Goal: Information Seeking & Learning: Learn about a topic

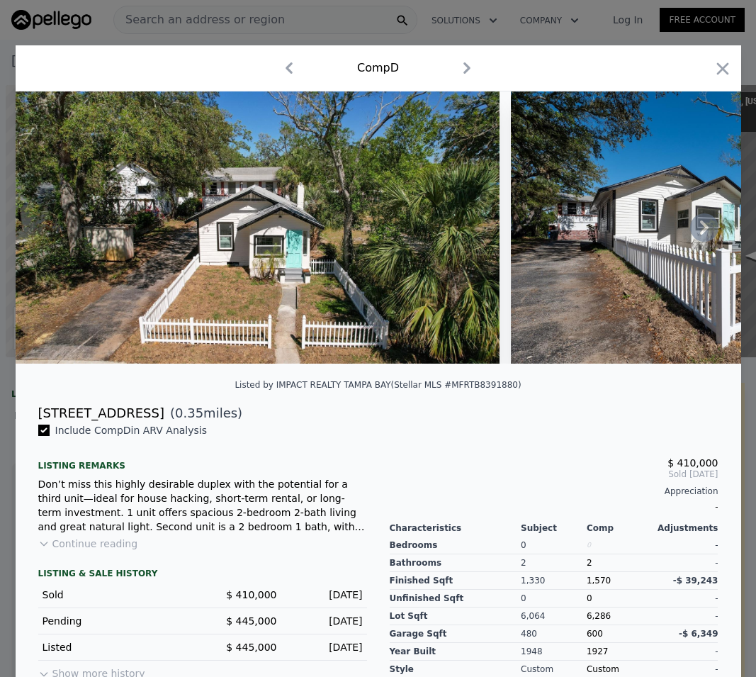
scroll to position [0, 340]
click at [717, 71] on icon "button" at bounding box center [723, 69] width 20 height 20
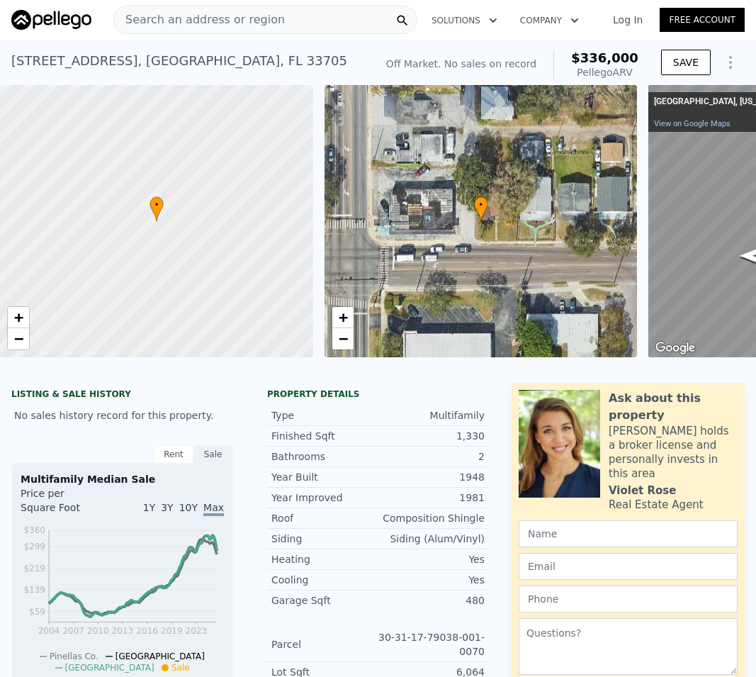
click at [271, 16] on div "Search an address or region" at bounding box center [265, 20] width 304 height 28
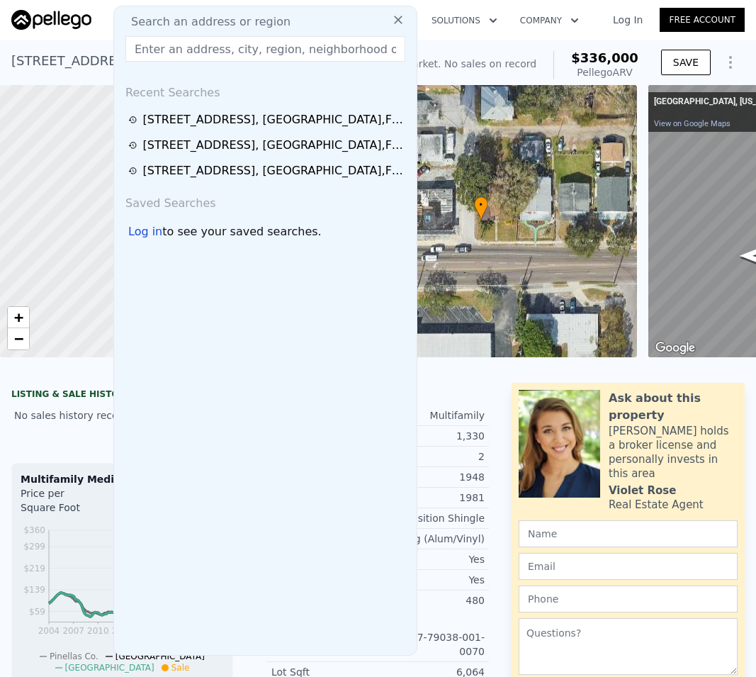
click at [256, 47] on input "text" at bounding box center [265, 49] width 280 height 26
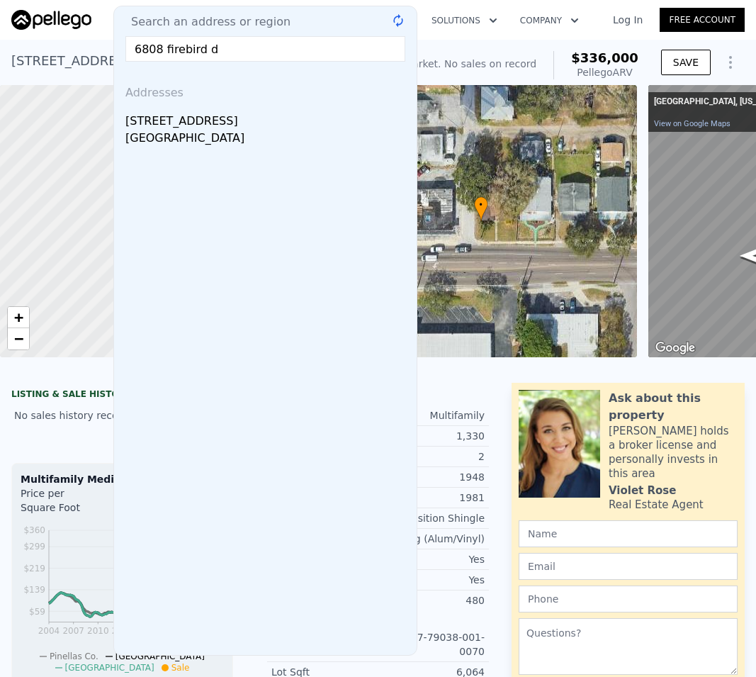
type input "6808 firebird dr"
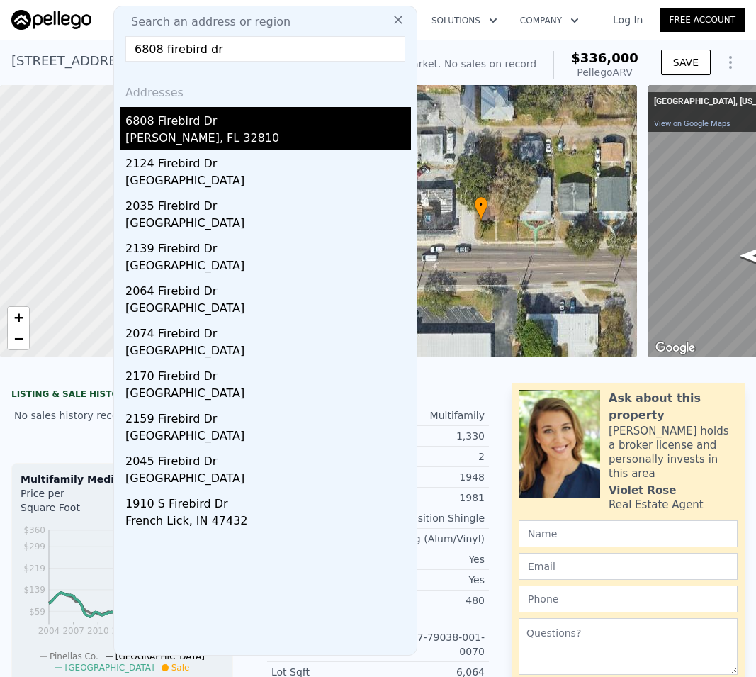
click at [193, 125] on div "6808 Firebird Dr" at bounding box center [268, 118] width 286 height 23
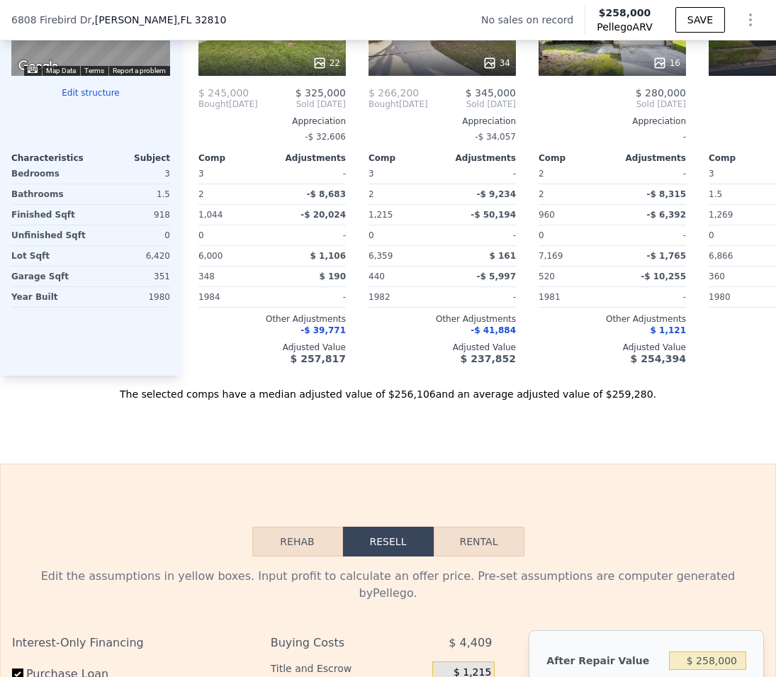
scroll to position [1472, 0]
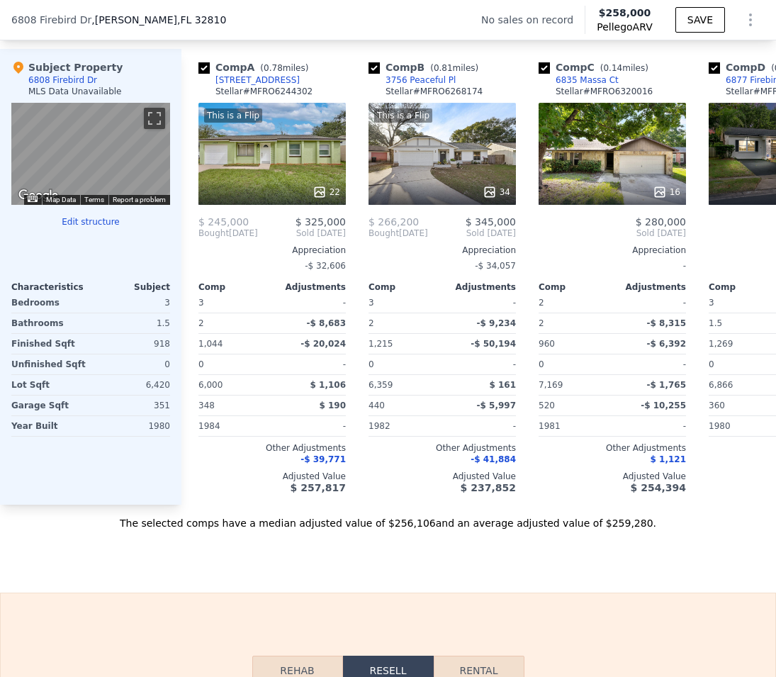
click at [461, 198] on div "This is a Flip 34" at bounding box center [441, 154] width 147 height 102
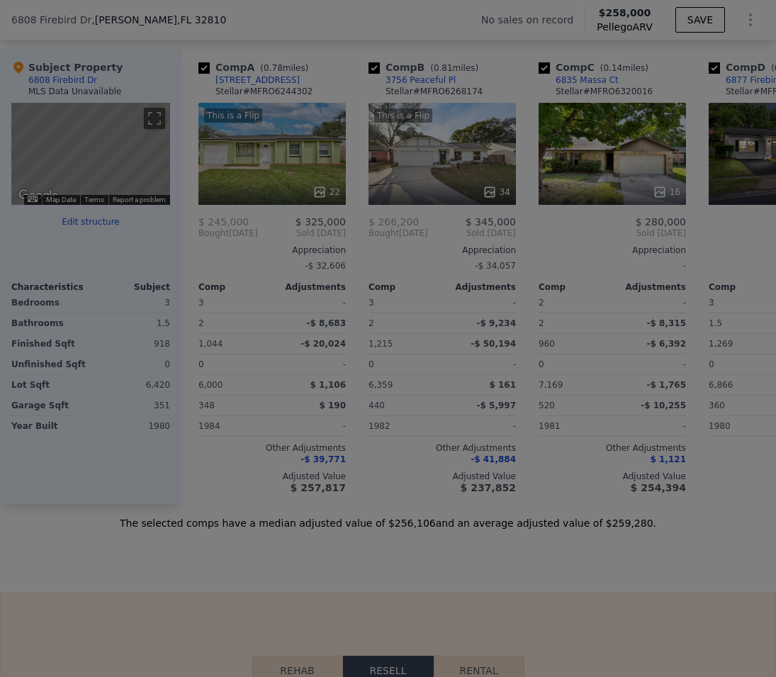
click at [461, 198] on div at bounding box center [387, 236] width 689 height 259
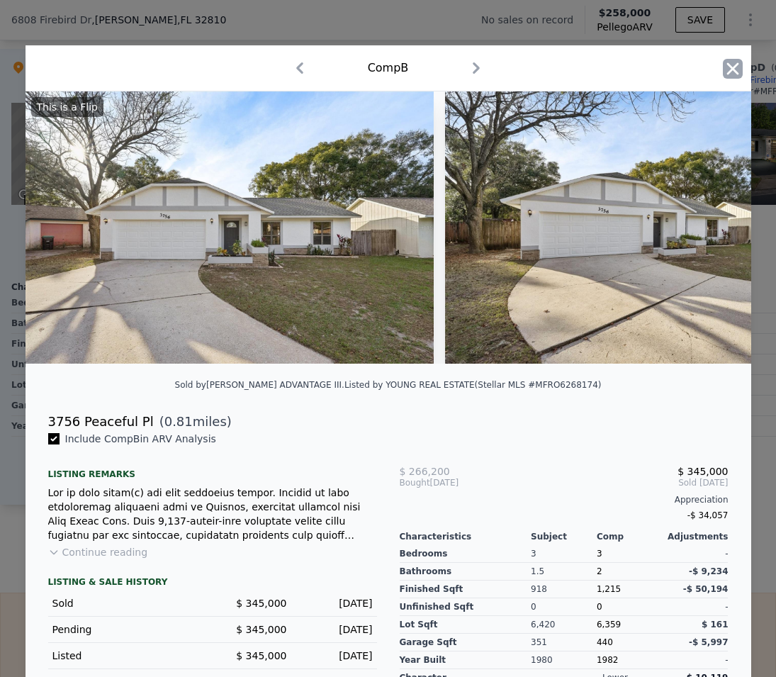
click at [731, 71] on icon "button" at bounding box center [733, 69] width 20 height 20
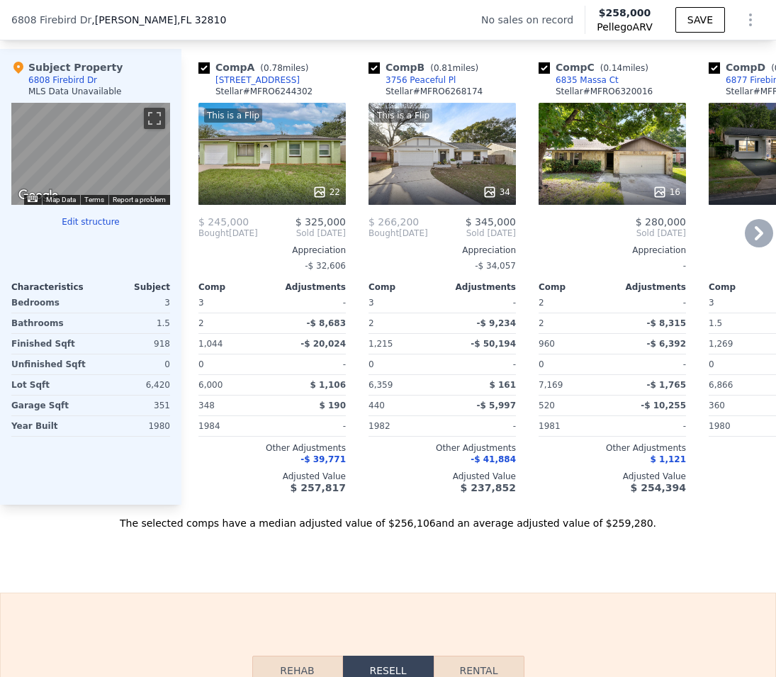
click at [295, 195] on div "This is a Flip 22" at bounding box center [271, 154] width 147 height 102
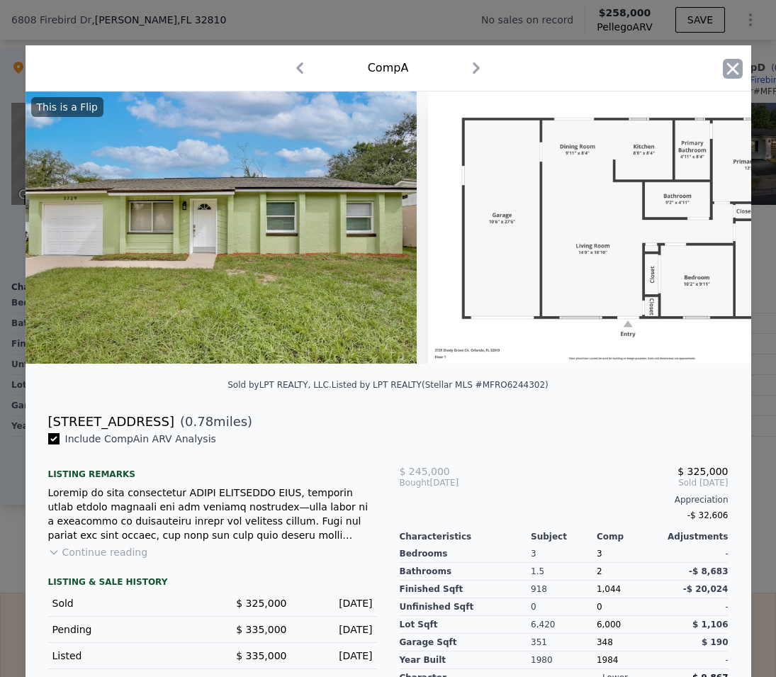
click at [723, 72] on icon "button" at bounding box center [733, 69] width 20 height 20
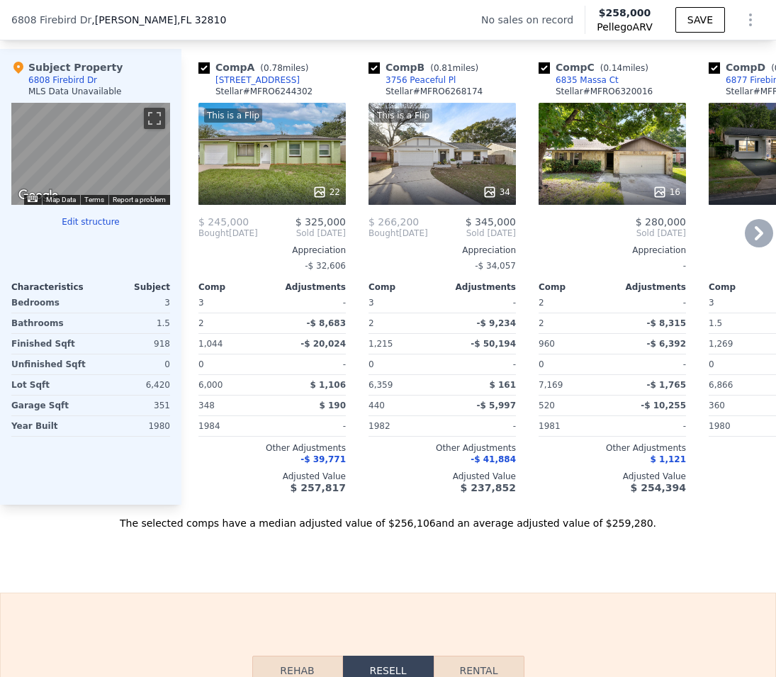
click at [750, 244] on icon at bounding box center [759, 233] width 28 height 28
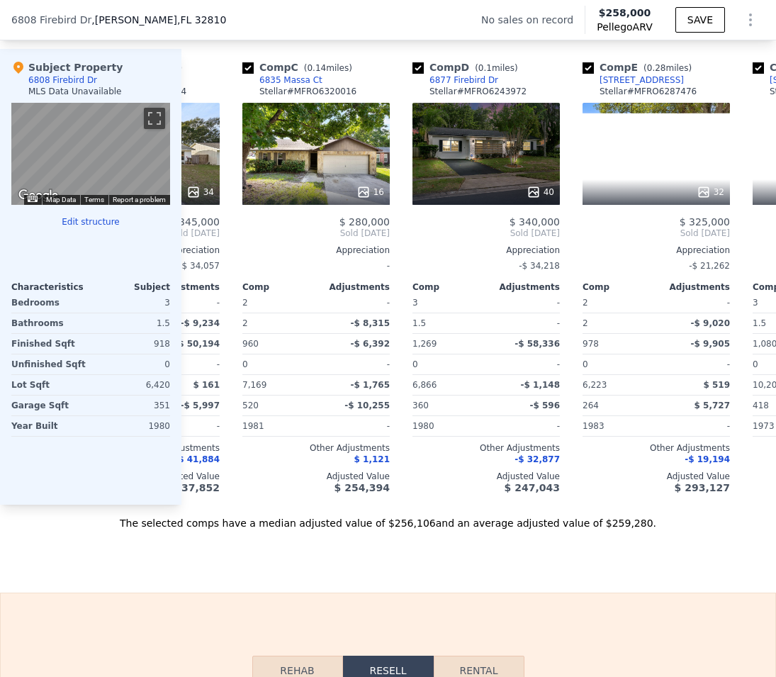
scroll to position [0, 340]
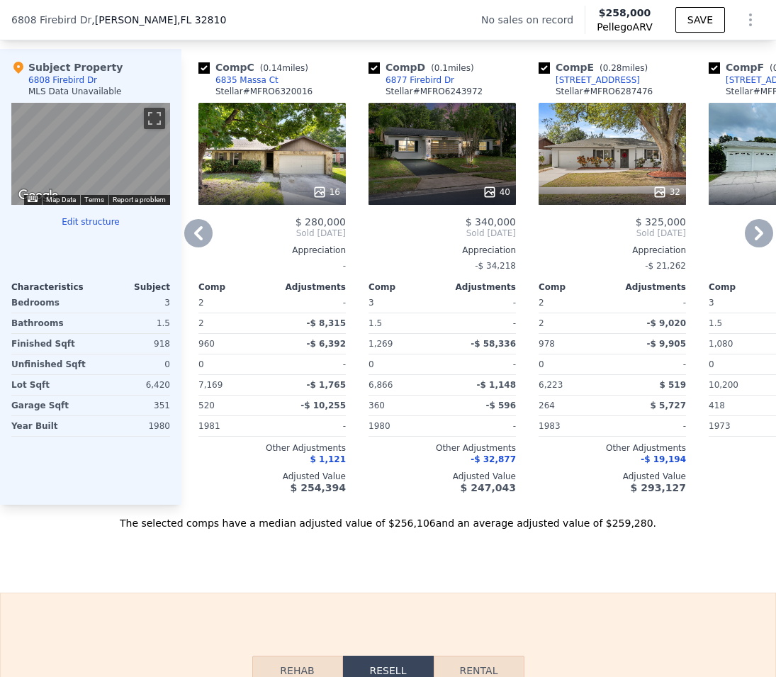
click at [605, 183] on div "32" at bounding box center [611, 154] width 147 height 102
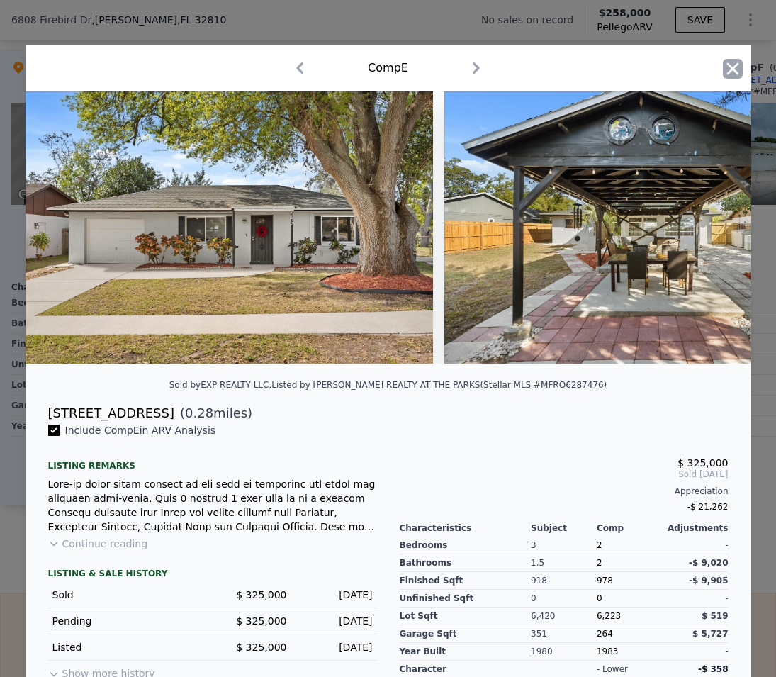
click at [725, 74] on icon "button" at bounding box center [733, 69] width 20 height 20
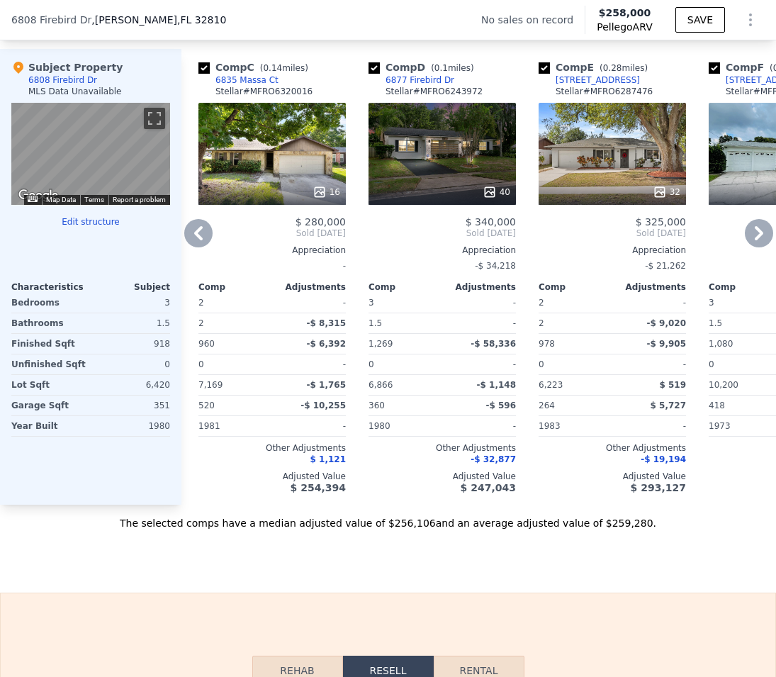
click at [755, 247] on icon at bounding box center [759, 233] width 28 height 28
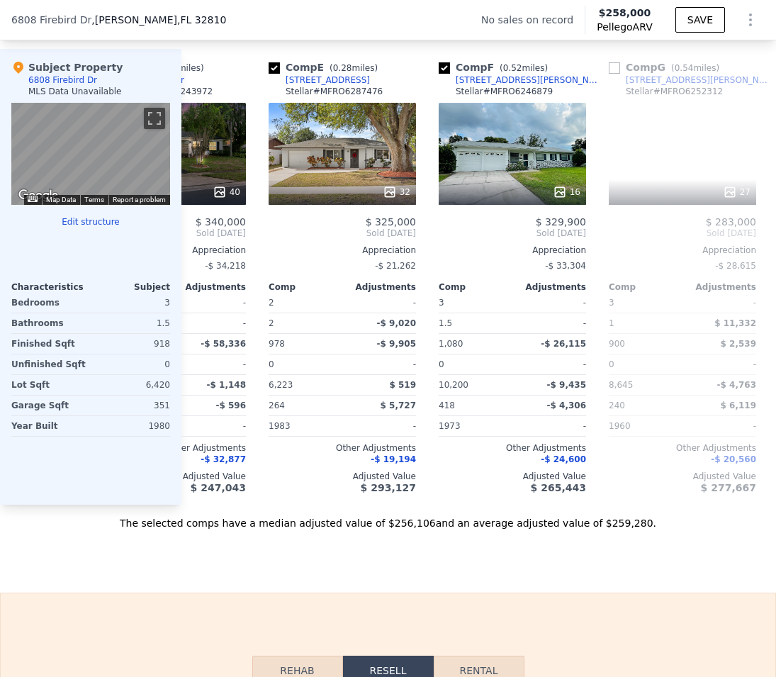
scroll to position [0, 680]
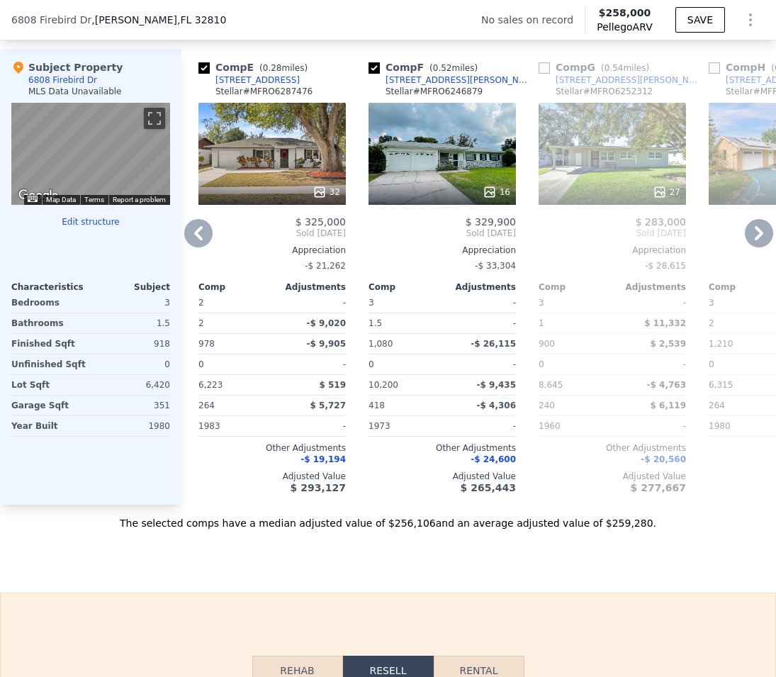
click at [754, 247] on icon at bounding box center [759, 233] width 28 height 28
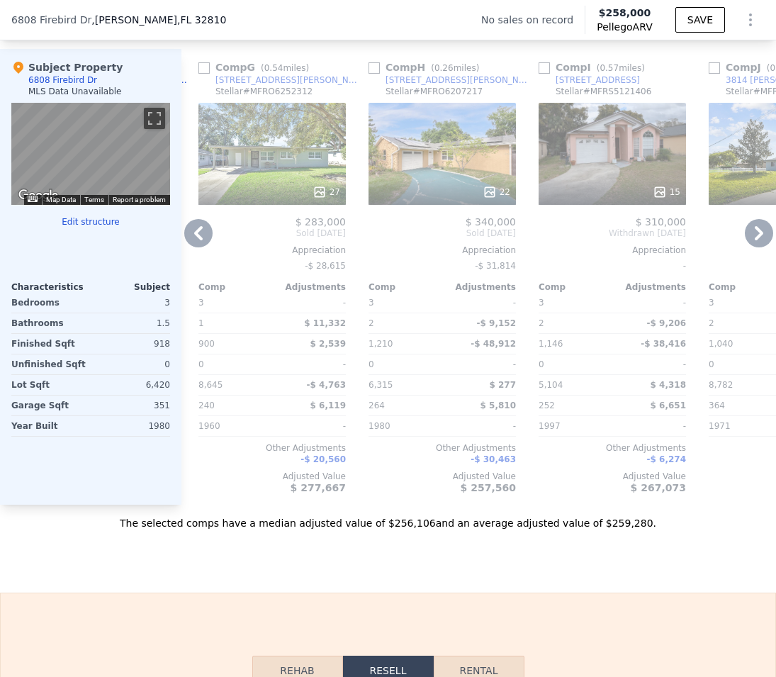
click at [754, 247] on icon at bounding box center [759, 233] width 28 height 28
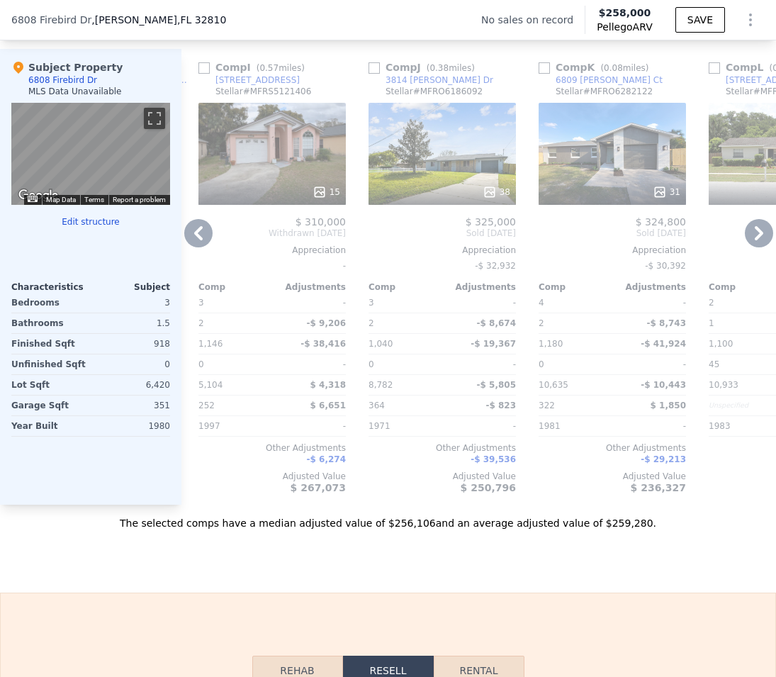
click at [611, 205] on div at bounding box center [611, 192] width 147 height 26
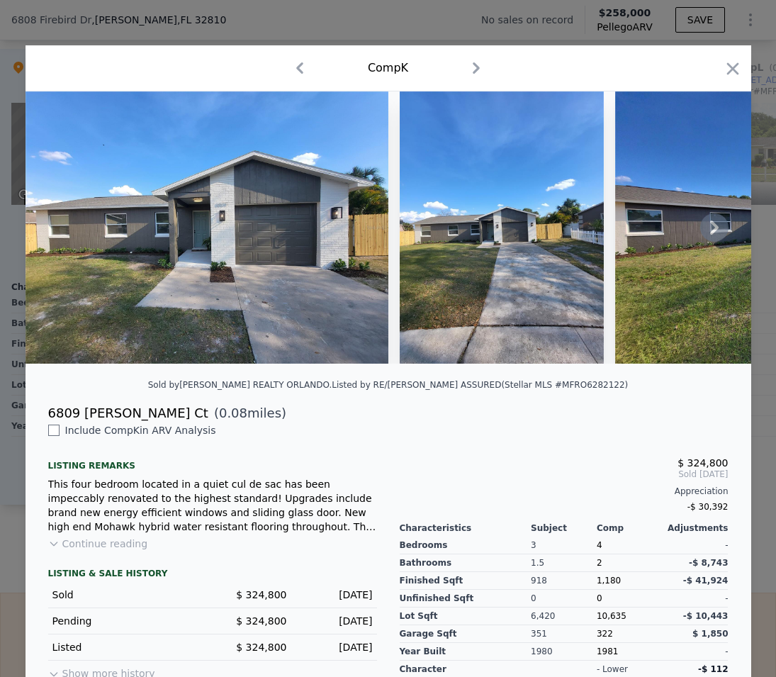
click at [714, 234] on icon at bounding box center [714, 227] width 28 height 28
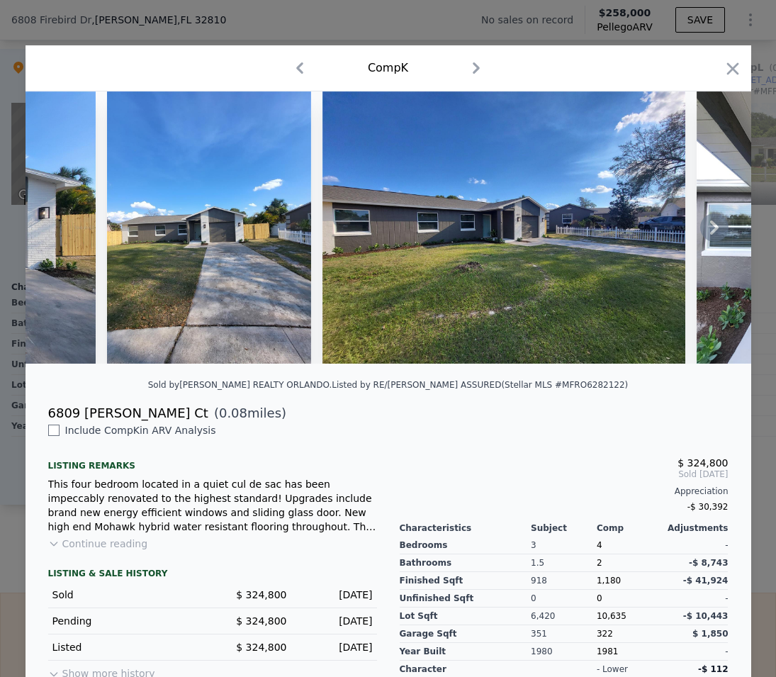
scroll to position [0, 340]
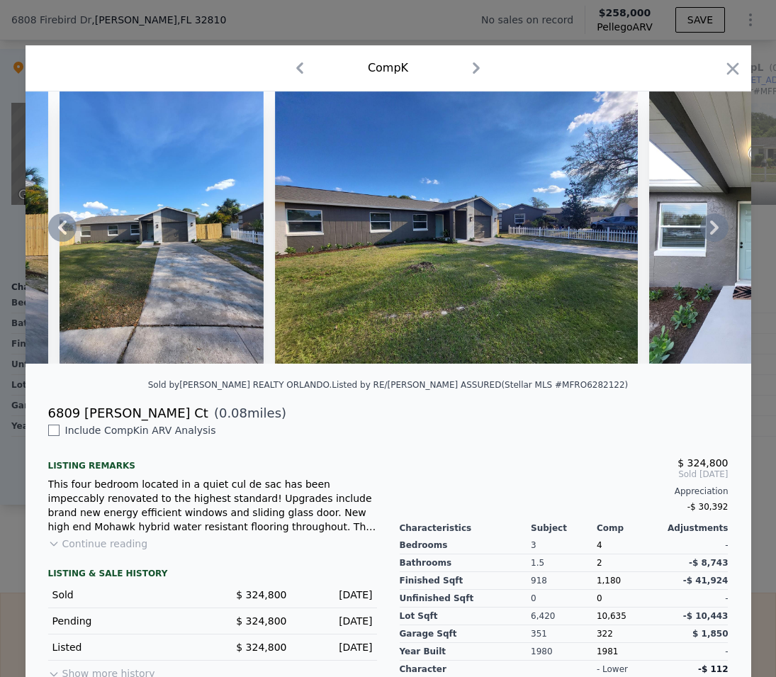
click at [709, 240] on icon at bounding box center [714, 227] width 28 height 28
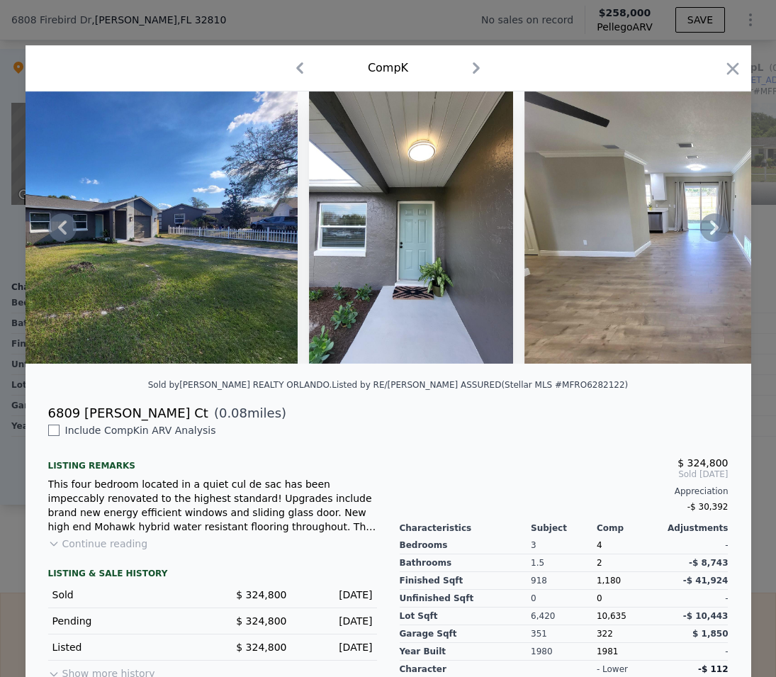
click at [709, 240] on icon at bounding box center [714, 227] width 28 height 28
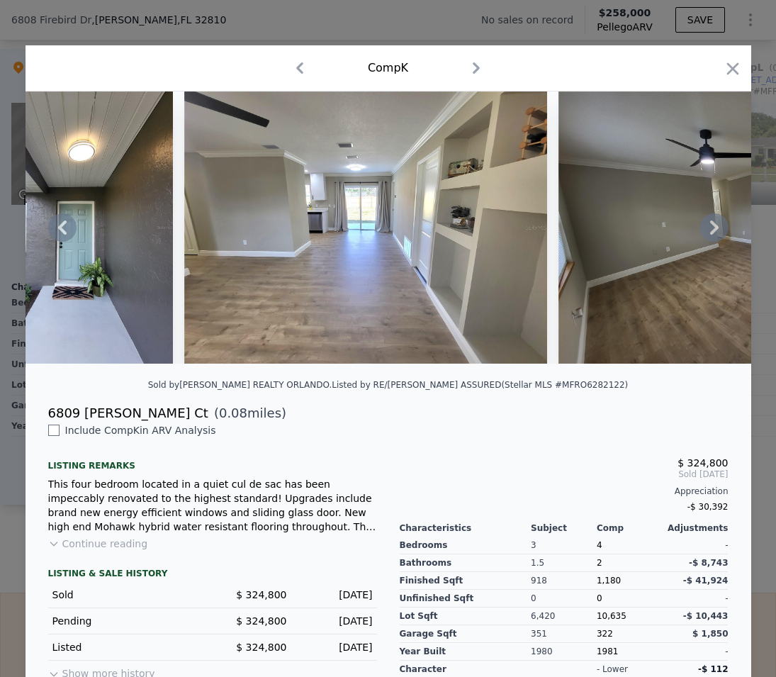
click at [710, 232] on icon at bounding box center [714, 227] width 9 height 14
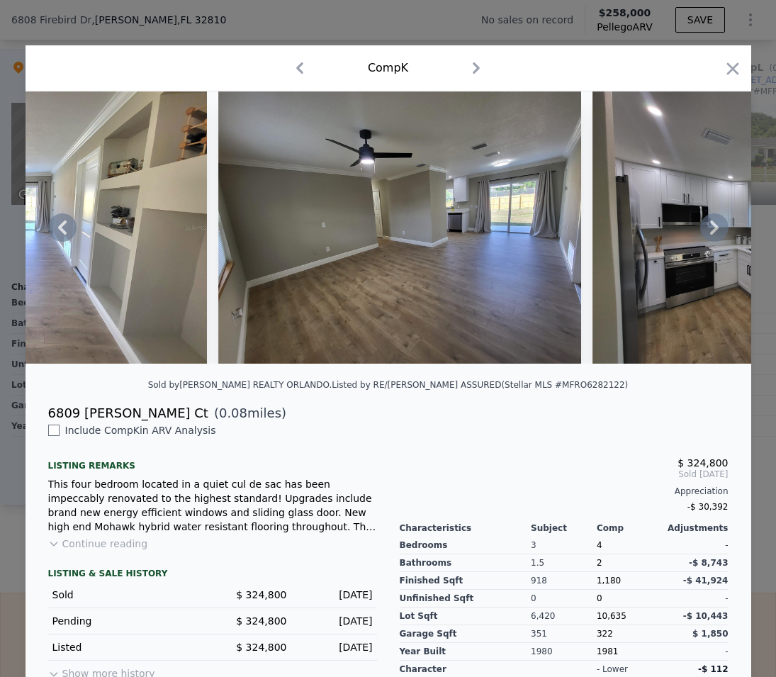
click at [710, 232] on icon at bounding box center [714, 227] width 9 height 14
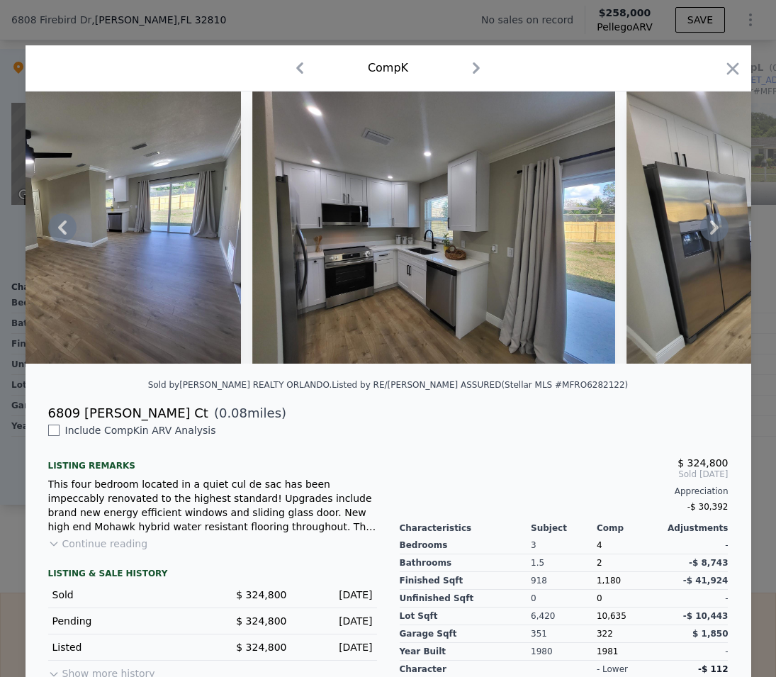
click at [710, 232] on icon at bounding box center [714, 227] width 9 height 14
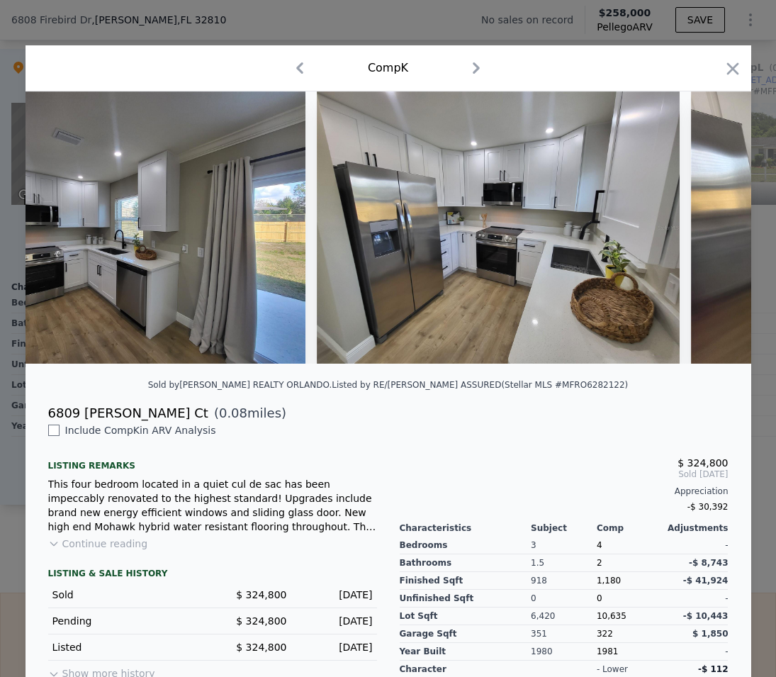
scroll to position [0, 2040]
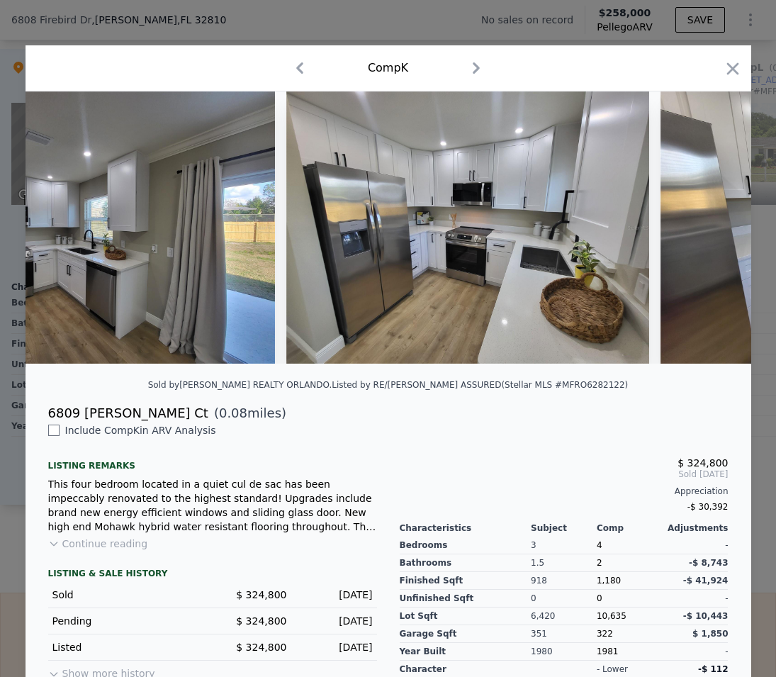
click at [708, 232] on div at bounding box center [388, 227] width 725 height 272
click at [710, 232] on icon at bounding box center [714, 227] width 9 height 14
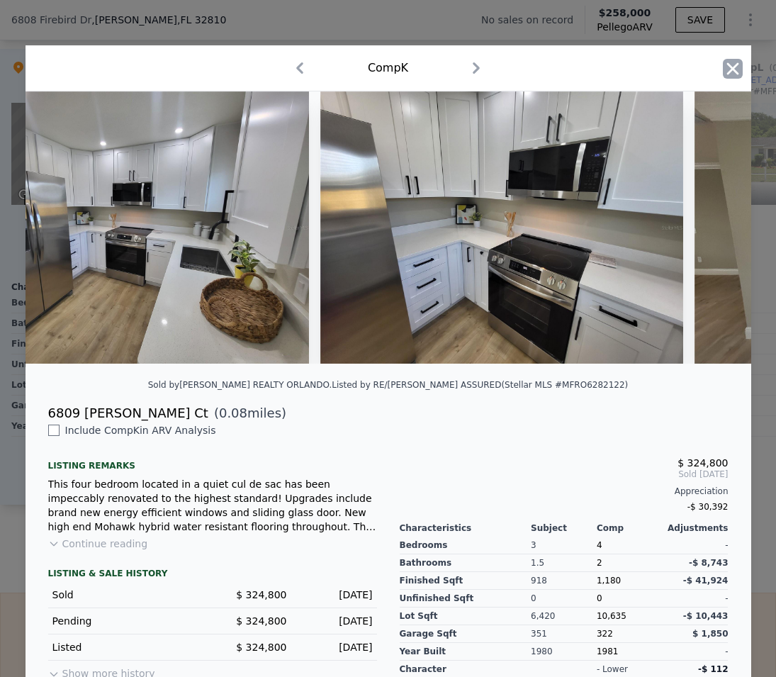
click at [730, 67] on icon "button" at bounding box center [733, 69] width 20 height 20
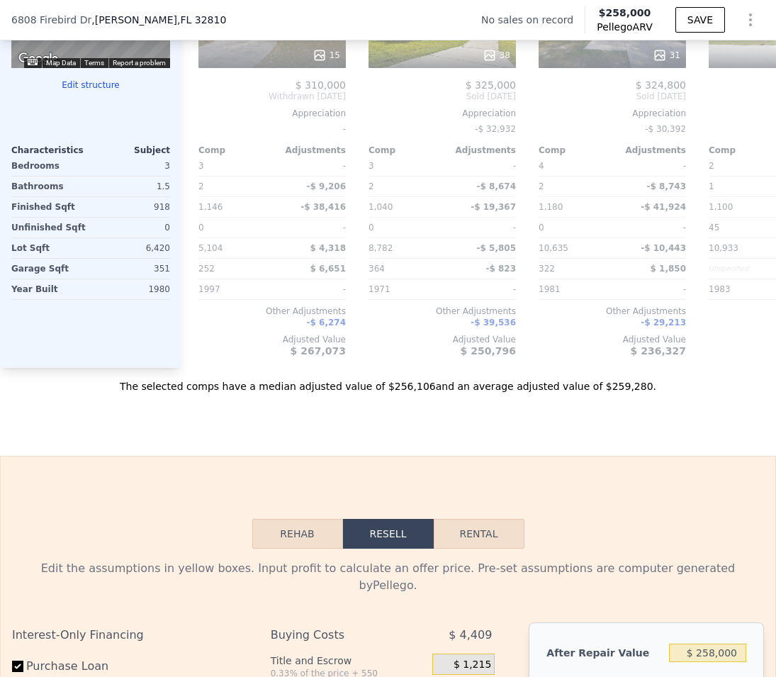
scroll to position [1304, 0]
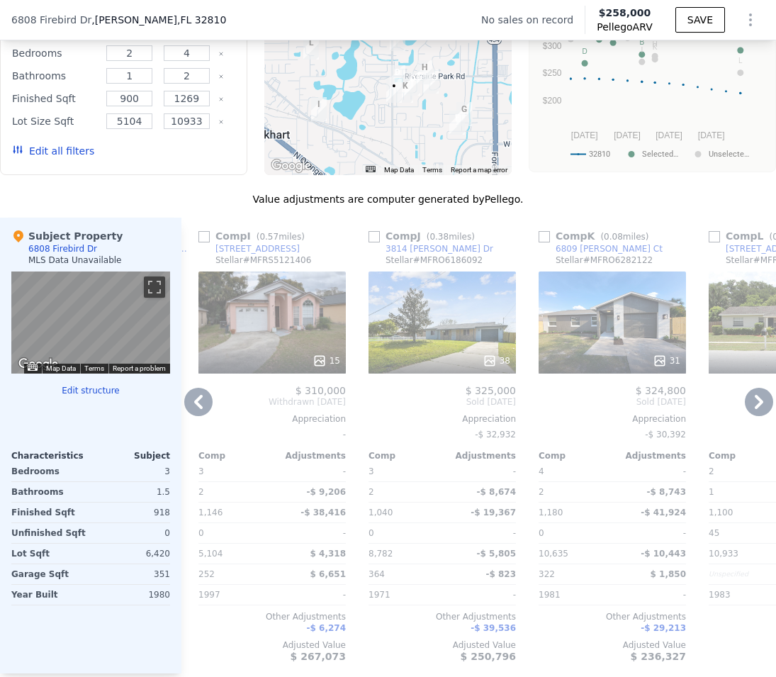
click at [745, 416] on icon at bounding box center [759, 402] width 28 height 28
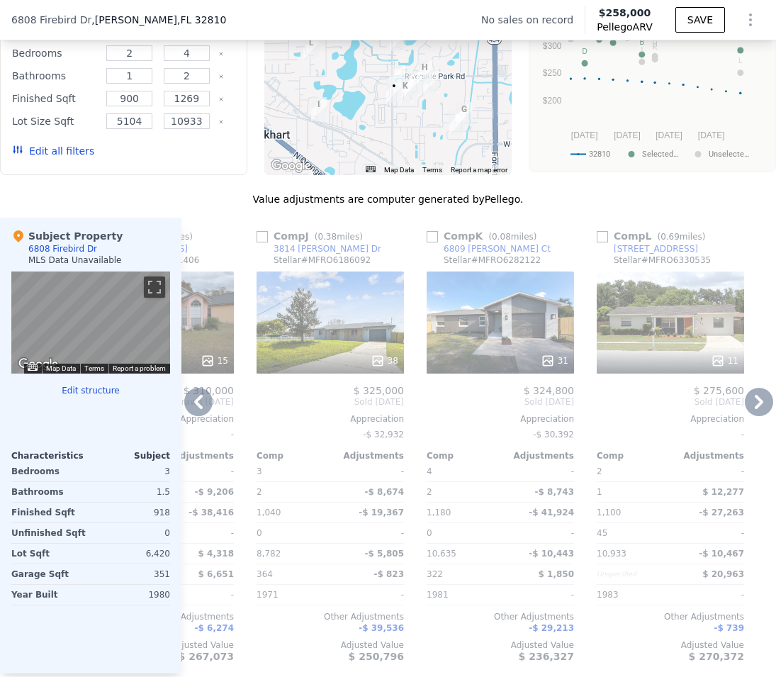
scroll to position [0, 1491]
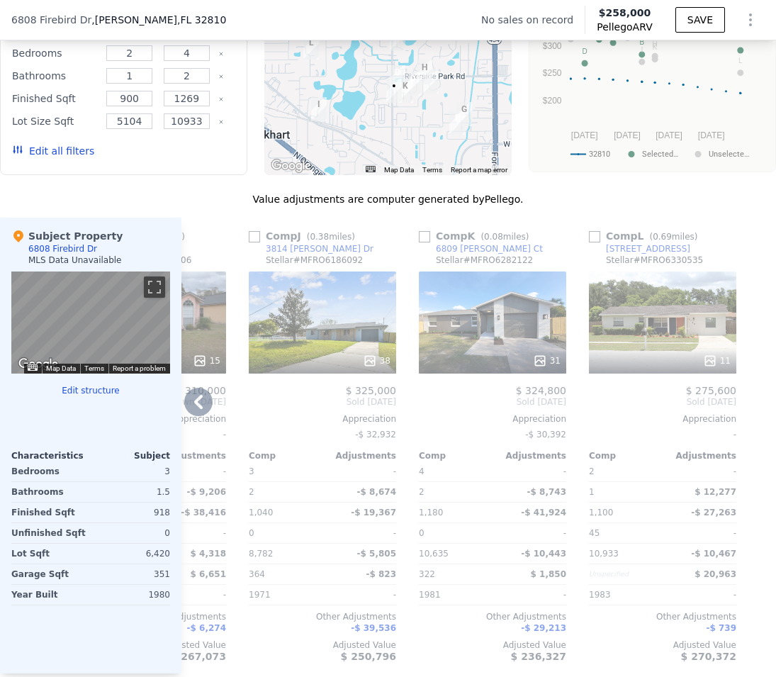
click at [755, 475] on div at bounding box center [764, 446] width 23 height 456
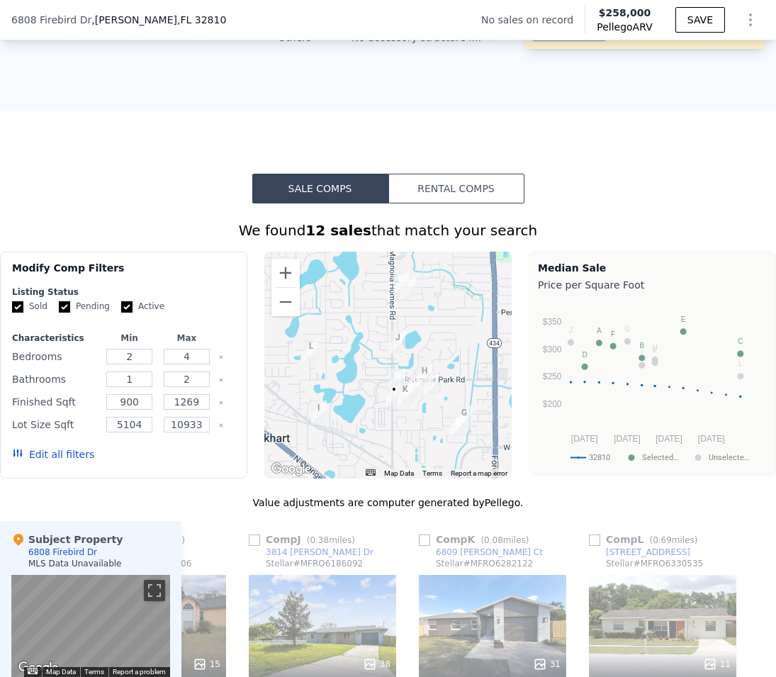
scroll to position [1496, 0]
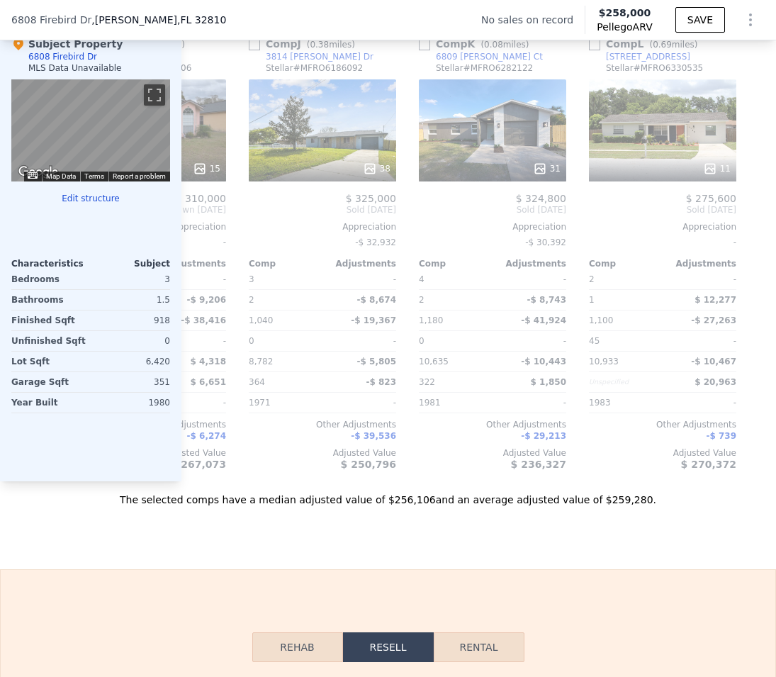
click at [651, 166] on div "11" at bounding box center [662, 130] width 147 height 102
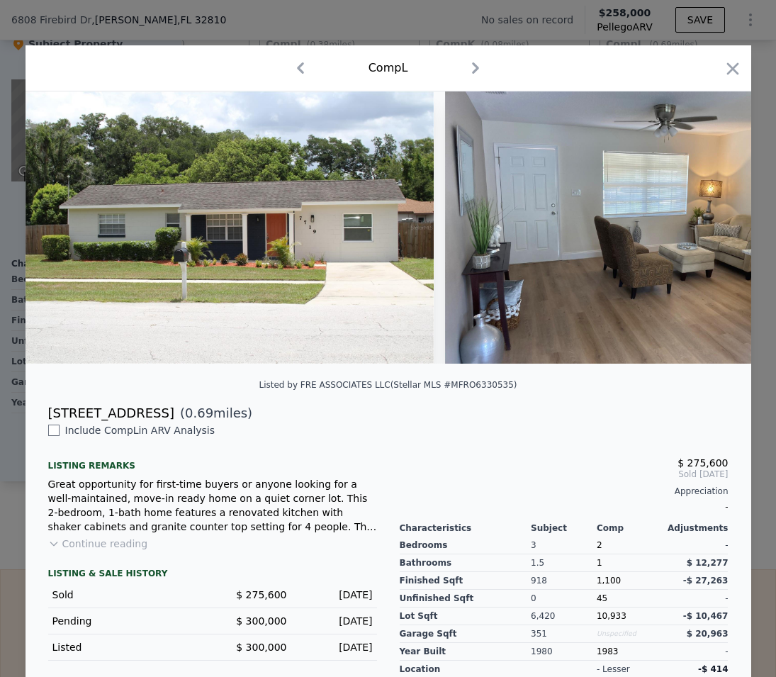
scroll to position [96, 0]
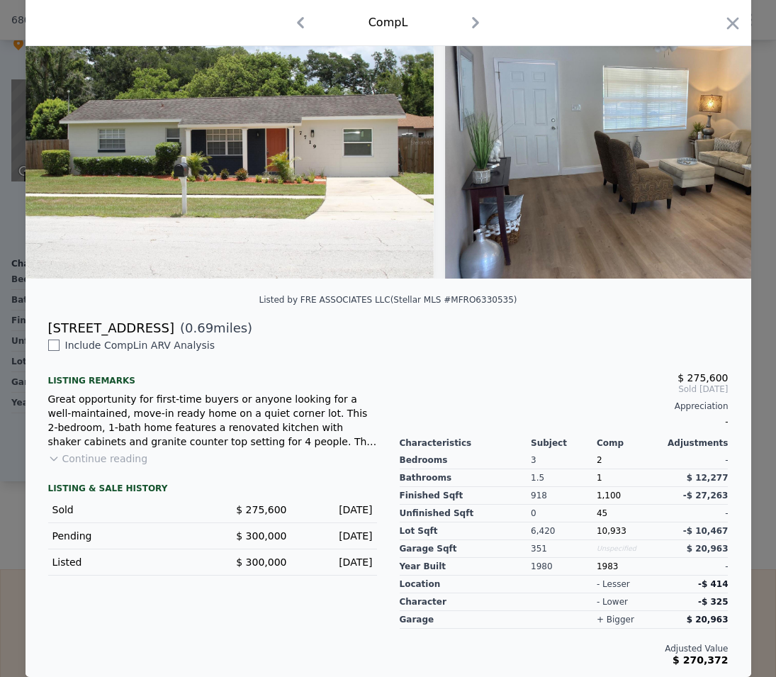
click at [101, 455] on button "Continue reading" at bounding box center [98, 458] width 100 height 14
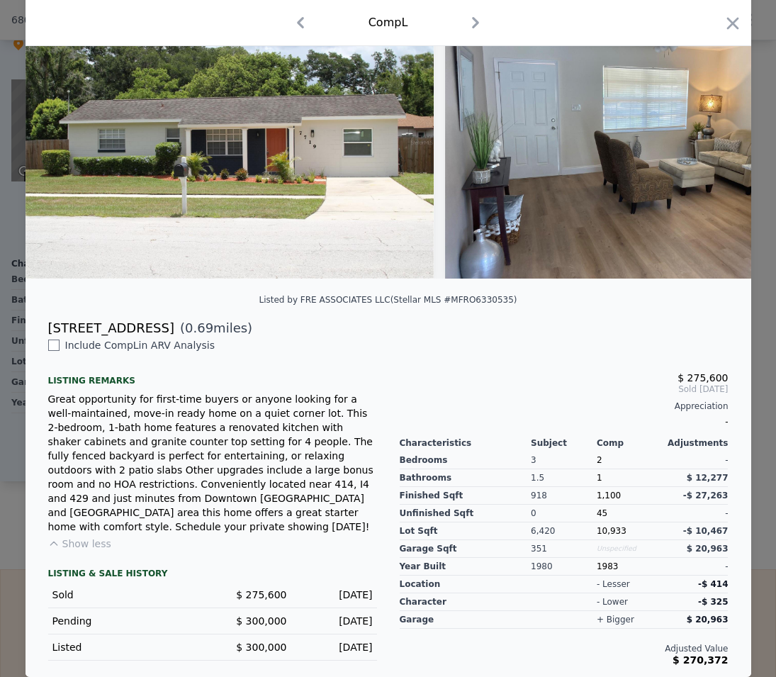
scroll to position [0, 0]
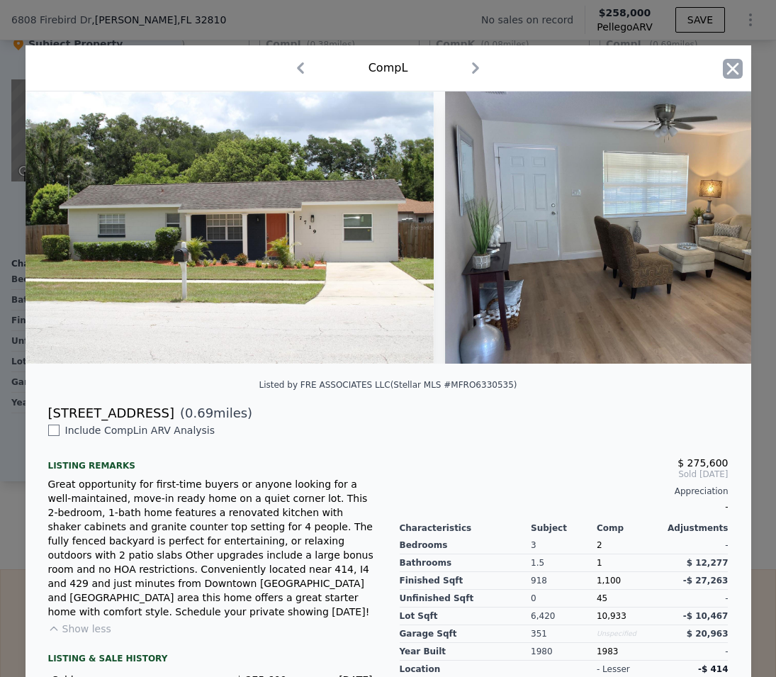
click at [730, 71] on icon "button" at bounding box center [733, 69] width 20 height 20
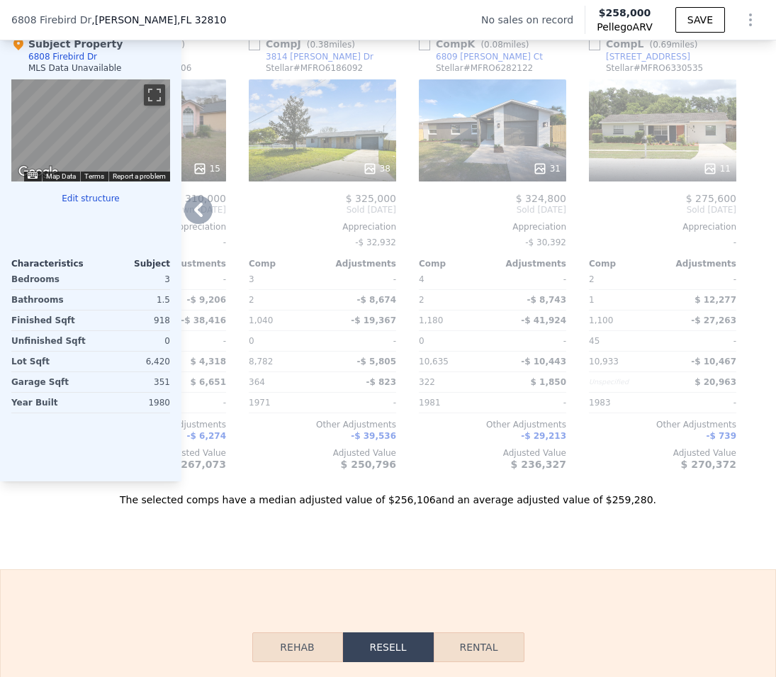
click at [676, 392] on div "$ 20,963" at bounding box center [700, 382] width 71 height 20
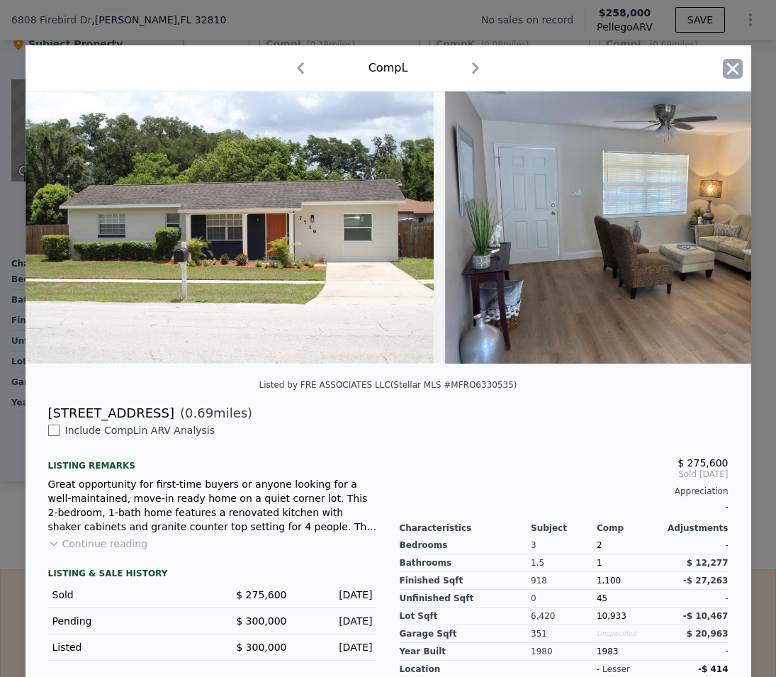
click at [723, 63] on icon "button" at bounding box center [733, 69] width 20 height 20
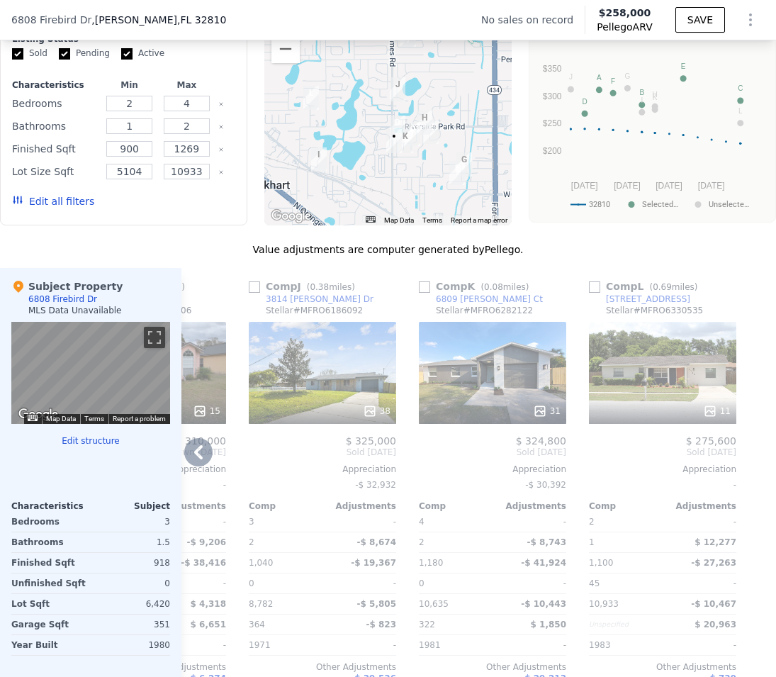
scroll to position [1256, 0]
